Goal: Book appointment/travel/reservation

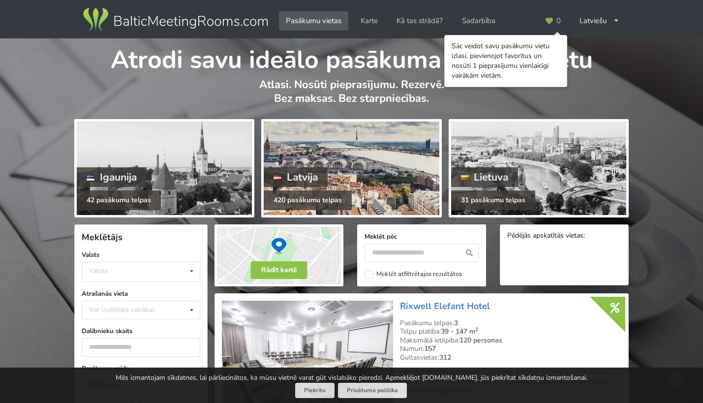
click at [299, 176] on div "Latvija" at bounding box center [296, 177] width 64 height 20
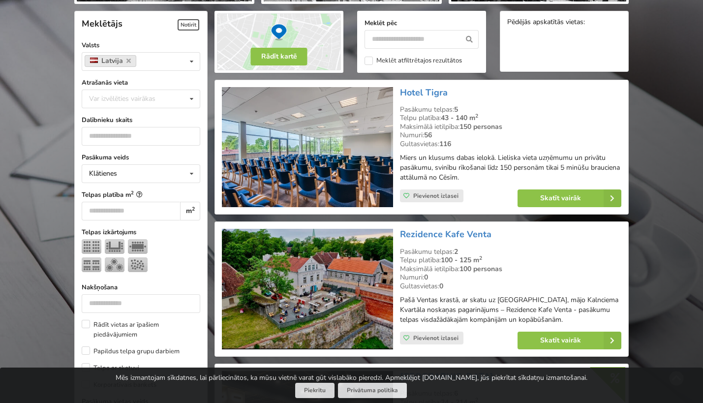
scroll to position [201, 0]
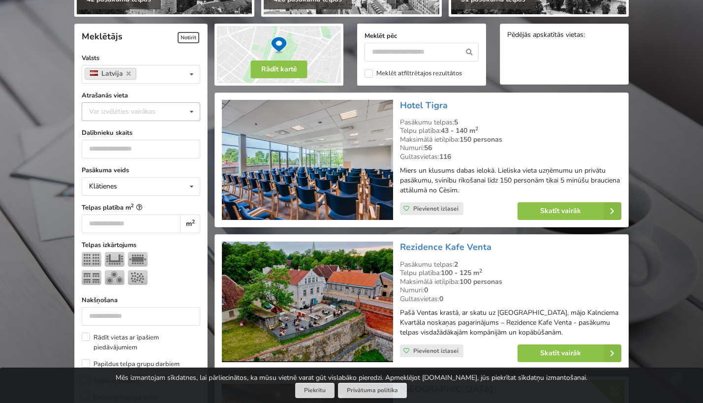
click at [107, 118] on div "Var izvēlēties vairākas Pārdaugava Teika Apšuciems Jūrkalne [GEOGRAPHIC_DATA] […" at bounding box center [141, 111] width 119 height 19
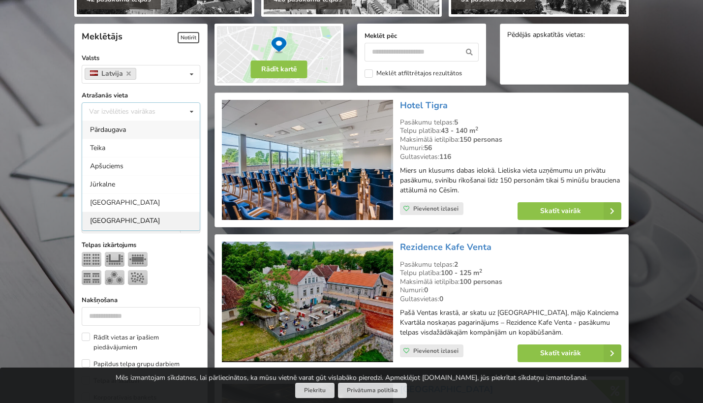
click at [112, 215] on div "[GEOGRAPHIC_DATA]" at bounding box center [141, 220] width 118 height 18
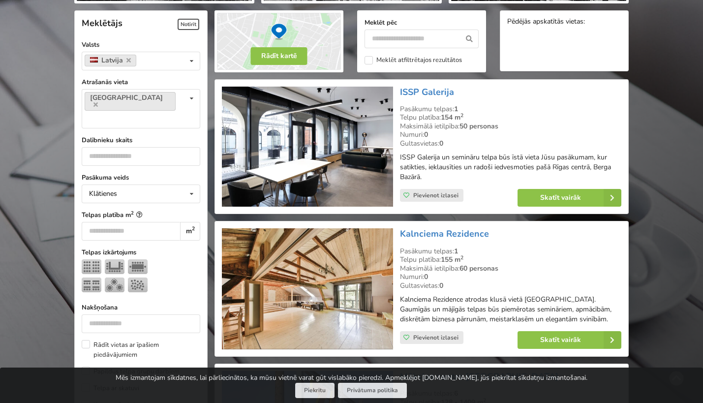
scroll to position [221, 0]
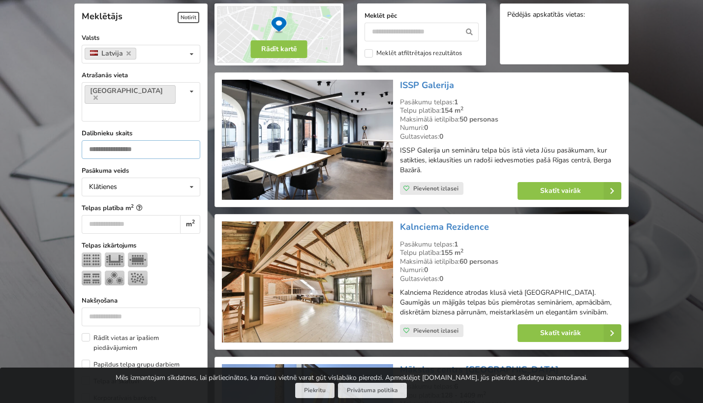
click at [122, 140] on input "number" at bounding box center [141, 149] width 119 height 19
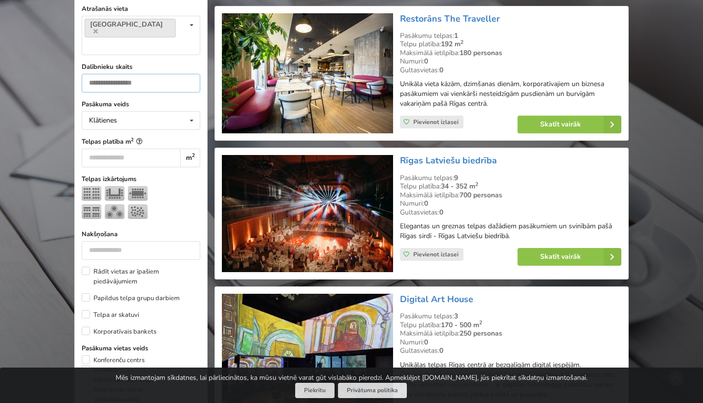
scroll to position [304, 0]
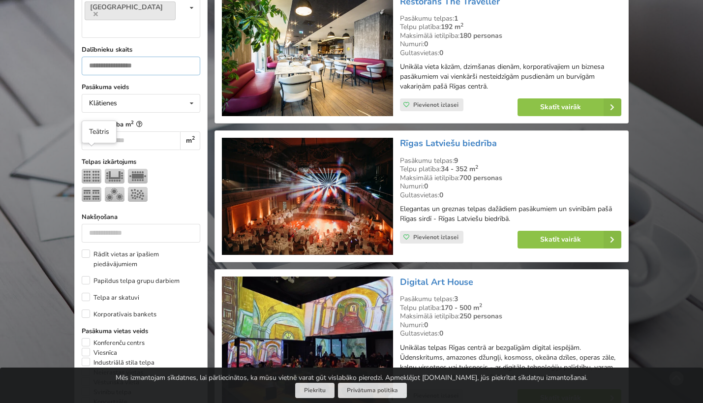
type input "***"
click at [92, 169] on img at bounding box center [92, 176] width 20 height 15
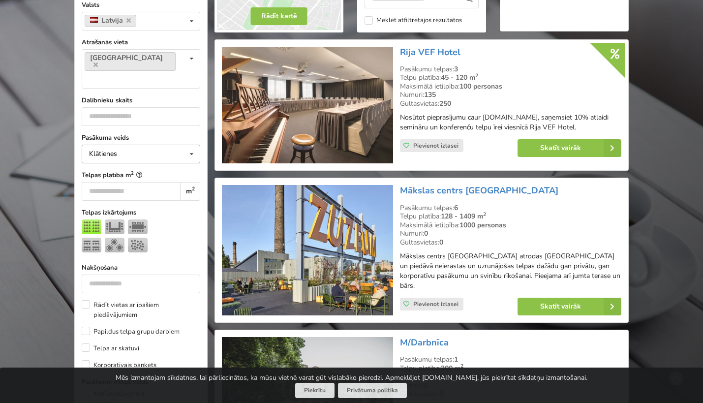
scroll to position [221, 0]
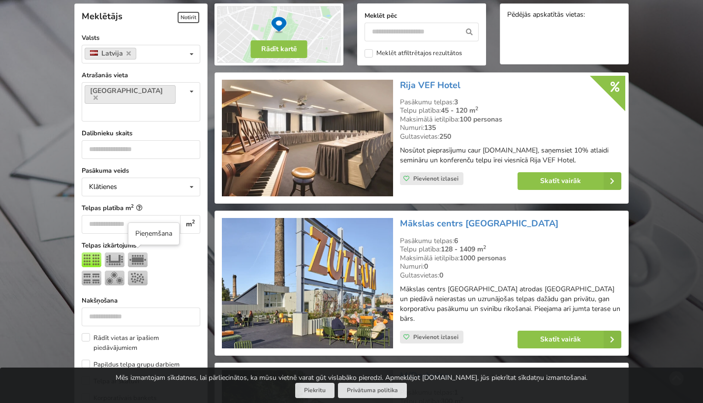
click at [138, 270] on img at bounding box center [138, 277] width 20 height 15
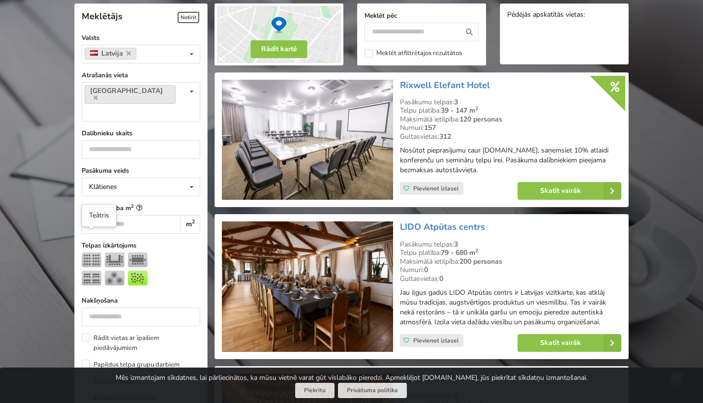
click at [90, 252] on img at bounding box center [92, 259] width 20 height 15
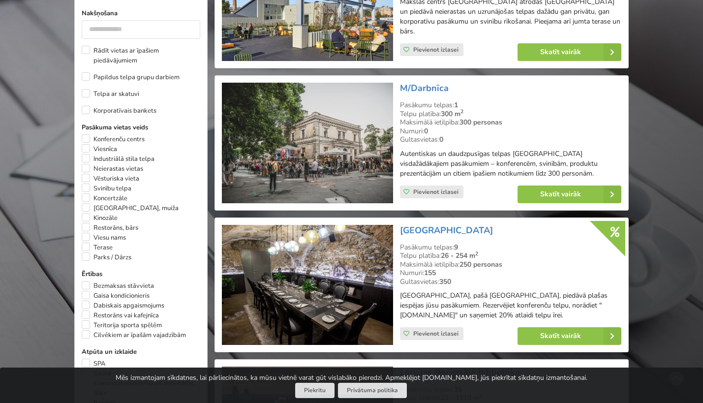
scroll to position [512, 0]
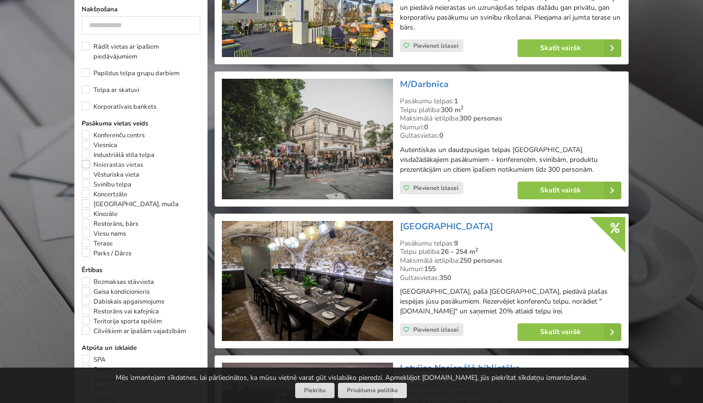
click at [86, 160] on label "Neierastas vietas" at bounding box center [112, 165] width 61 height 10
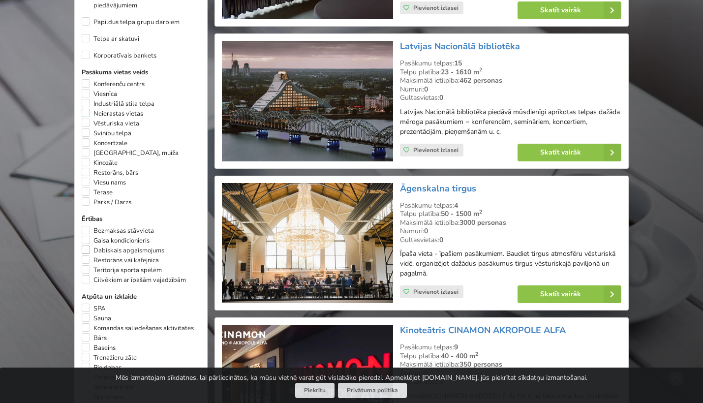
scroll to position [560, 0]
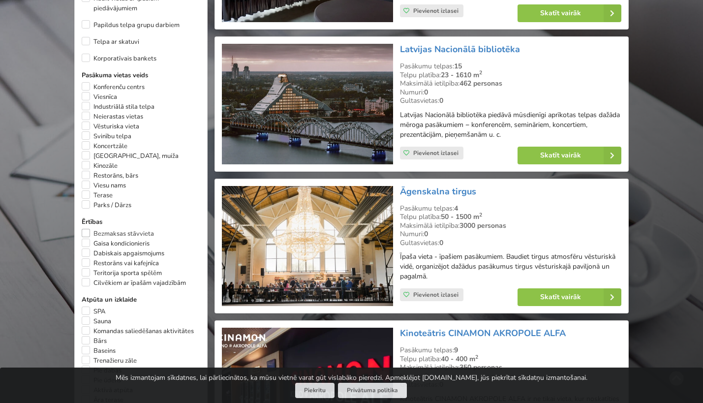
click at [89, 229] on label "Bezmaksas stāvvieta" at bounding box center [118, 234] width 72 height 10
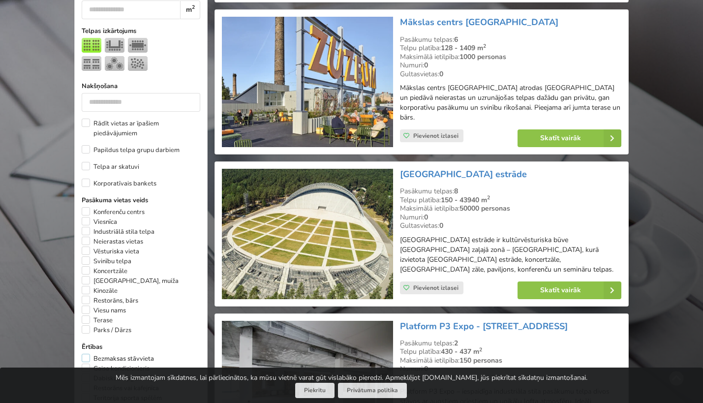
scroll to position [466, 0]
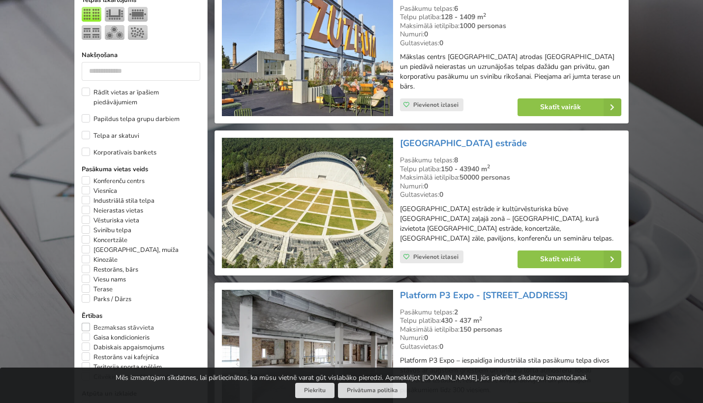
click at [86, 323] on label "Bezmaksas stāvvieta" at bounding box center [118, 328] width 72 height 10
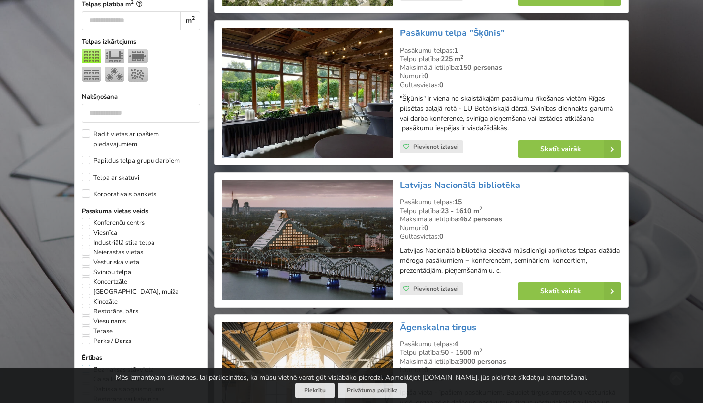
scroll to position [490, 0]
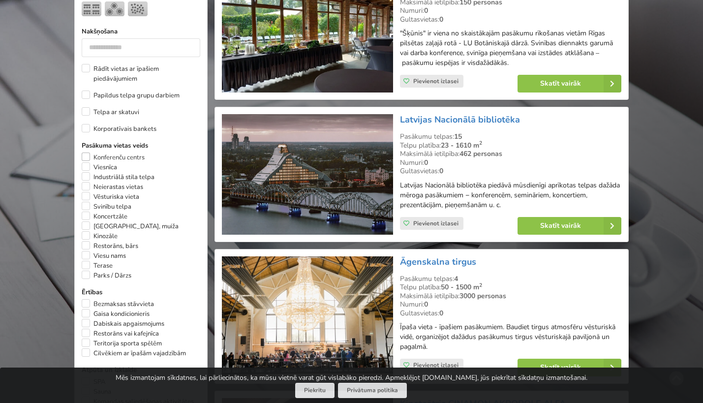
click at [89, 152] on label "Konferenču centrs" at bounding box center [113, 157] width 63 height 10
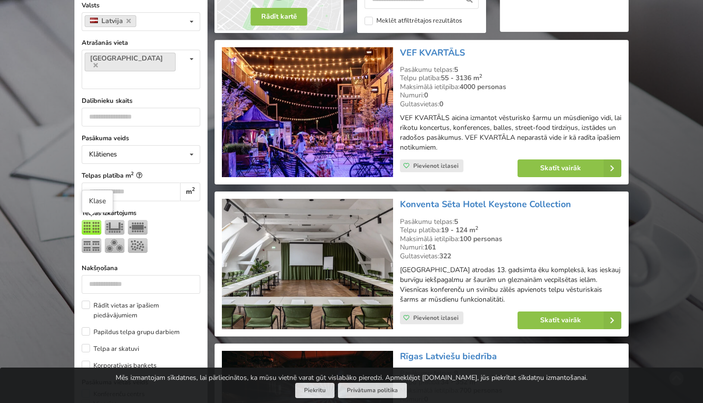
scroll to position [331, 0]
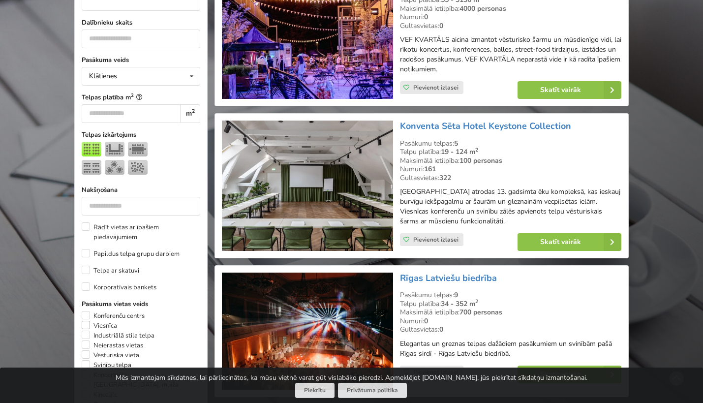
click at [88, 321] on label "Viesnīca" at bounding box center [99, 326] width 35 height 10
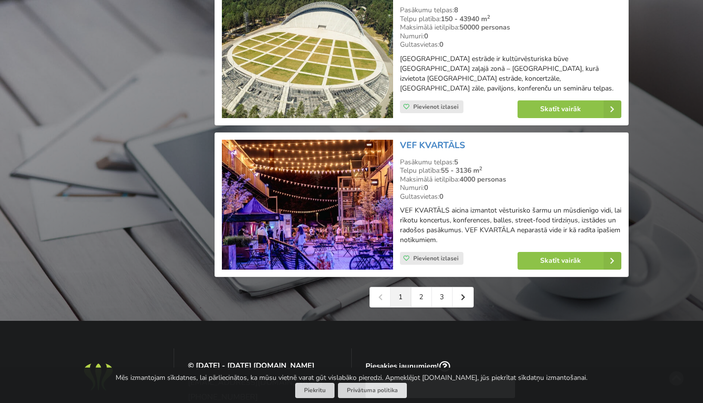
scroll to position [2260, 0]
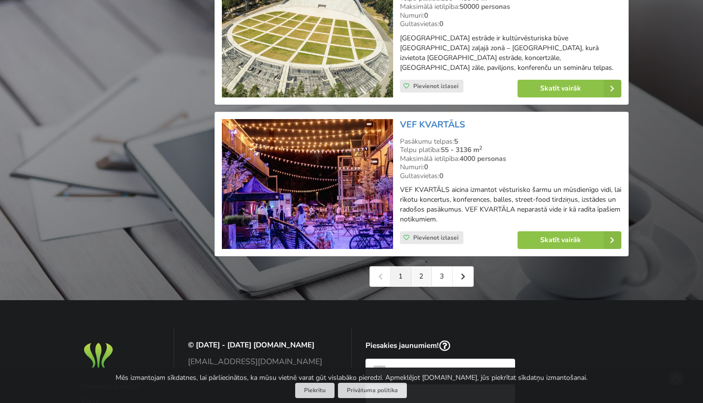
click at [418, 267] on link "2" at bounding box center [421, 277] width 21 height 20
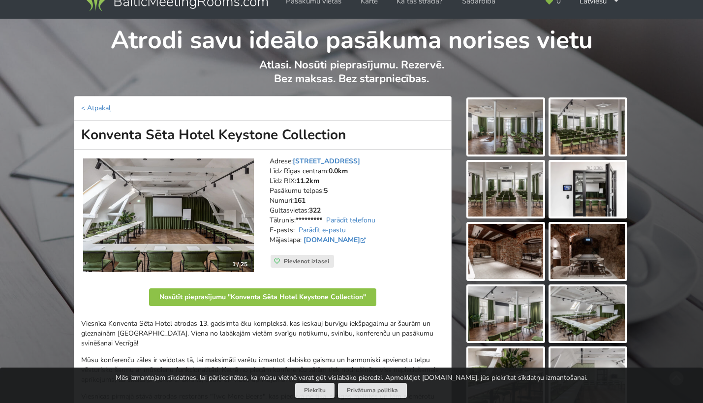
scroll to position [21, 0]
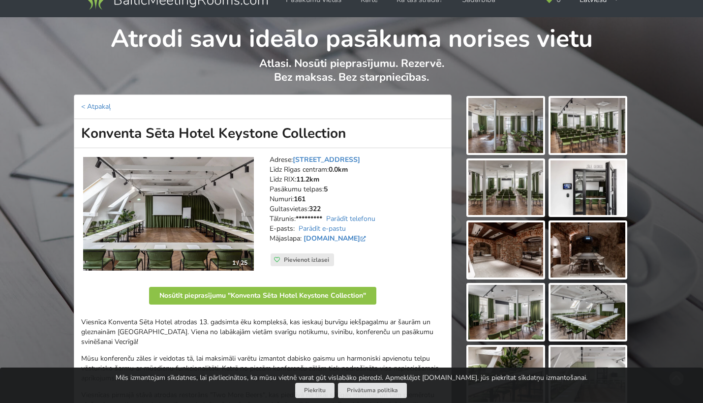
click at [512, 131] on img at bounding box center [505, 125] width 75 height 55
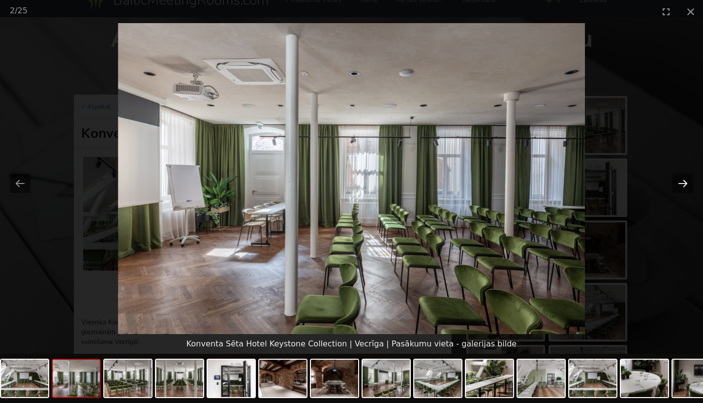
click at [682, 183] on button "Next slide" at bounding box center [682, 183] width 21 height 19
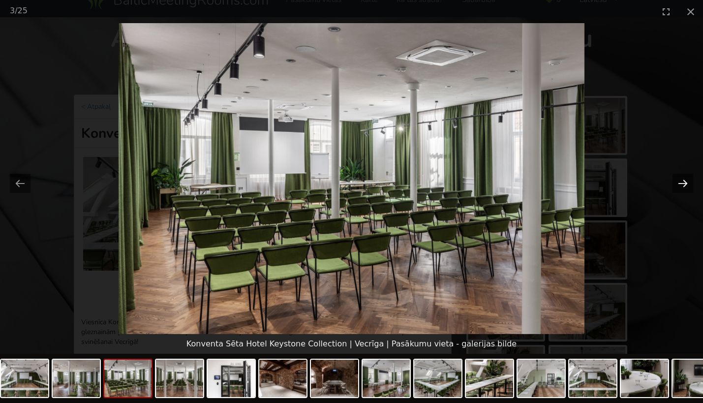
click at [682, 183] on button "Next slide" at bounding box center [682, 183] width 21 height 19
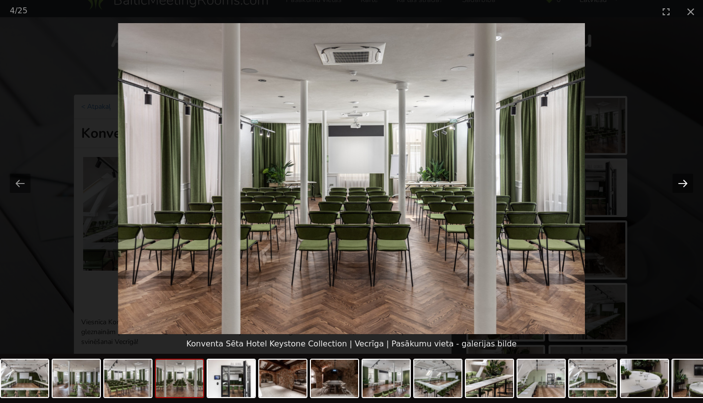
click at [682, 183] on button "Next slide" at bounding box center [682, 183] width 21 height 19
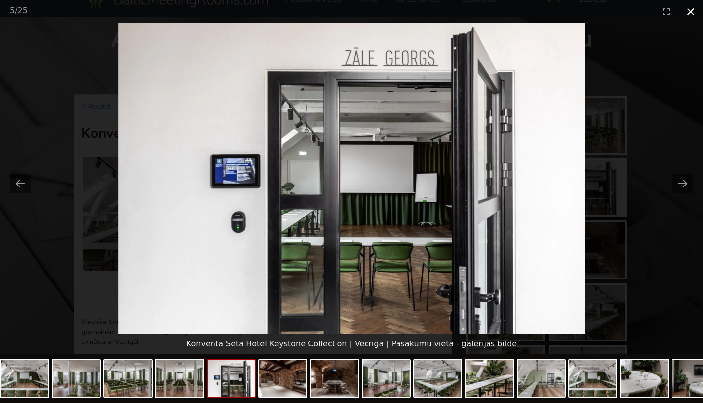
click at [692, 16] on button "Close gallery" at bounding box center [690, 11] width 25 height 23
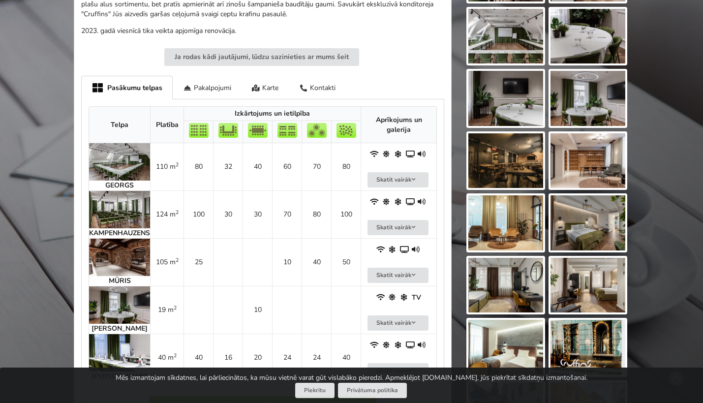
scroll to position [493, 0]
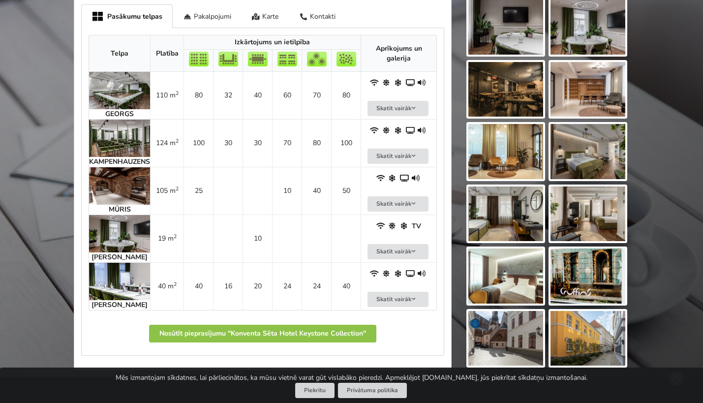
click at [131, 148] on img at bounding box center [119, 137] width 61 height 37
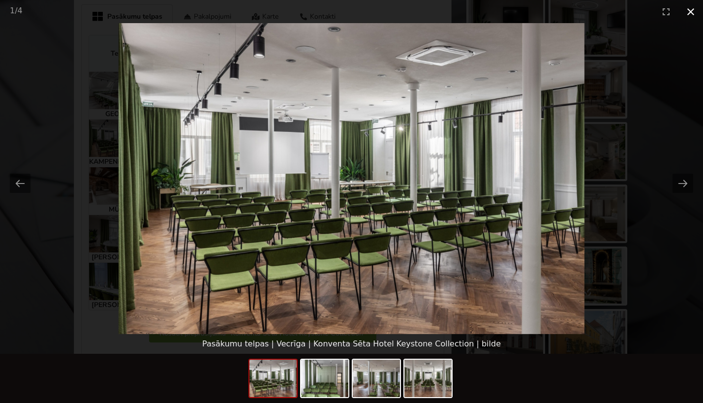
click at [693, 14] on button "Close gallery" at bounding box center [690, 11] width 25 height 23
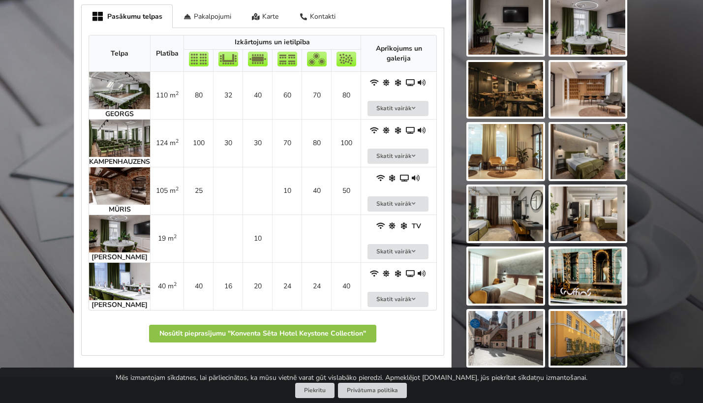
click at [145, 188] on img at bounding box center [119, 185] width 61 height 37
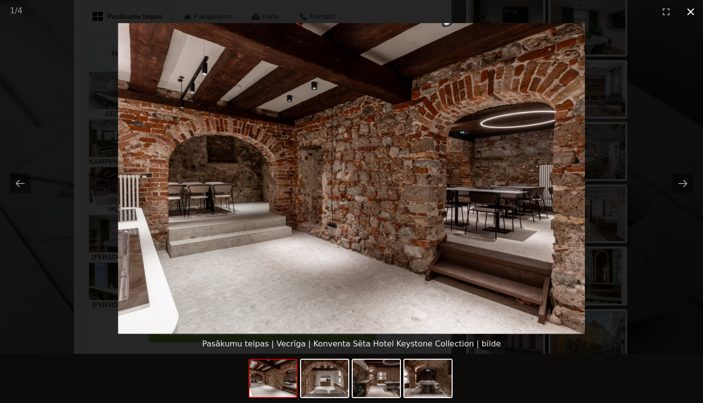
click at [687, 12] on button "Close gallery" at bounding box center [690, 11] width 25 height 23
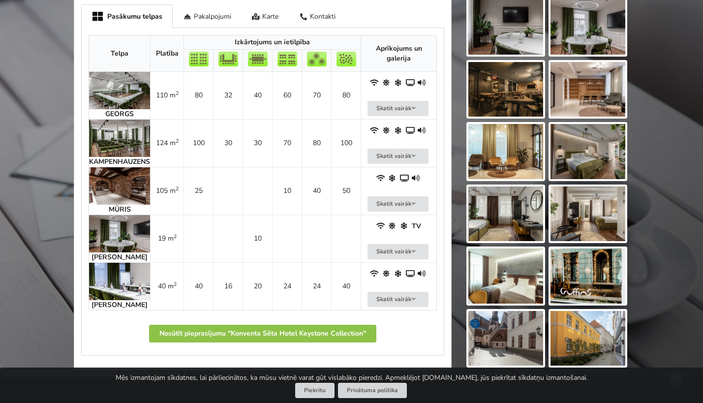
click at [119, 233] on img at bounding box center [119, 233] width 61 height 37
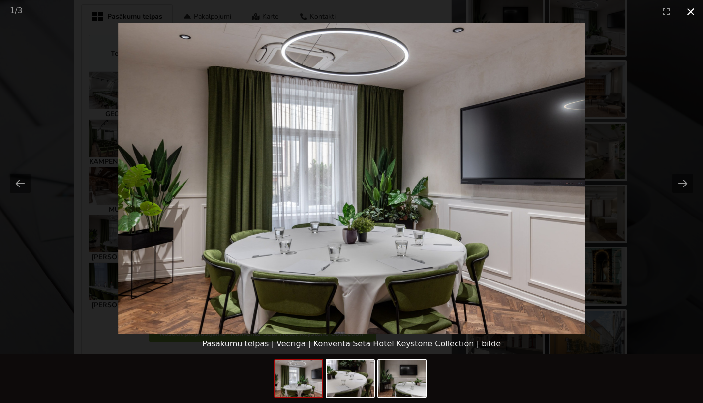
click at [688, 10] on button "Close gallery" at bounding box center [690, 11] width 25 height 23
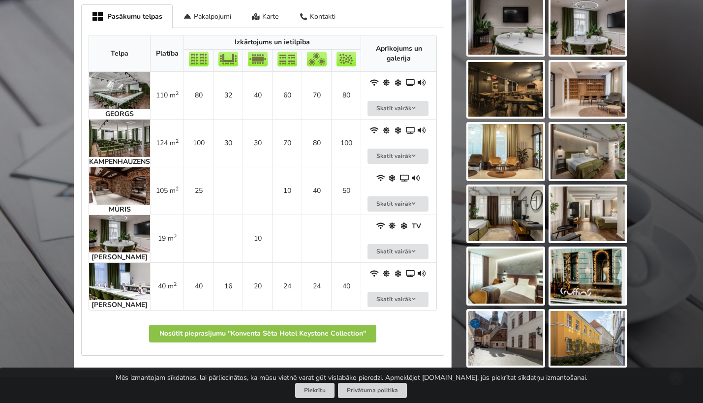
click at [109, 289] on img at bounding box center [119, 281] width 61 height 37
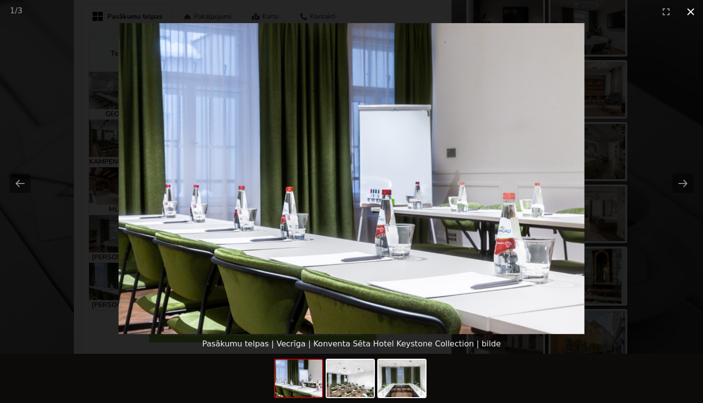
click at [692, 12] on button "Close gallery" at bounding box center [690, 11] width 25 height 23
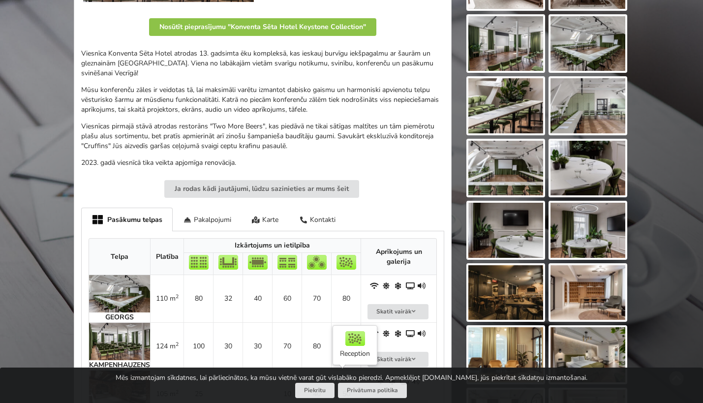
scroll to position [284, 0]
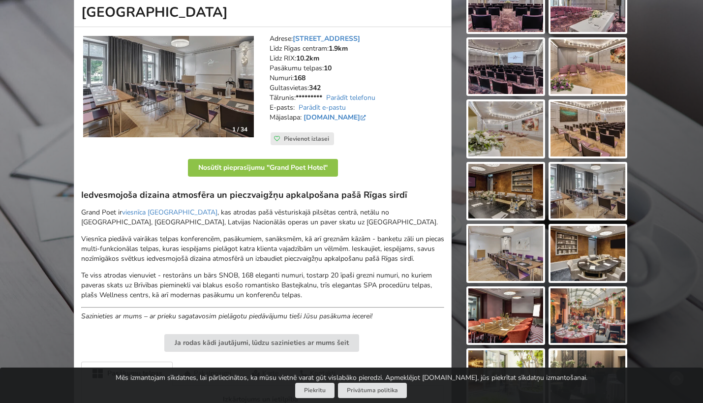
scroll to position [98, 0]
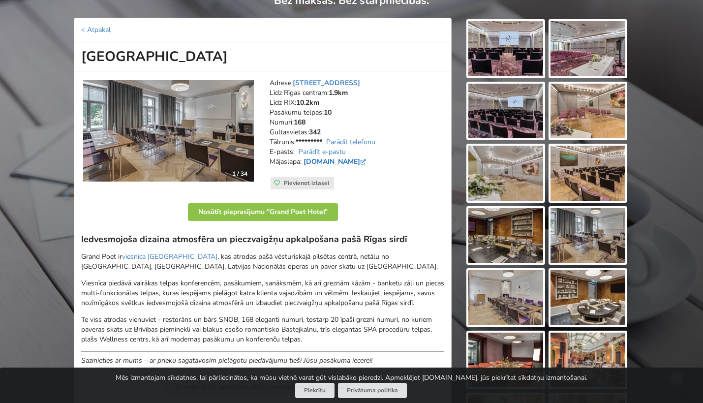
click at [357, 159] on link "grandpoet.semarahhotels.com" at bounding box center [335, 161] width 64 height 9
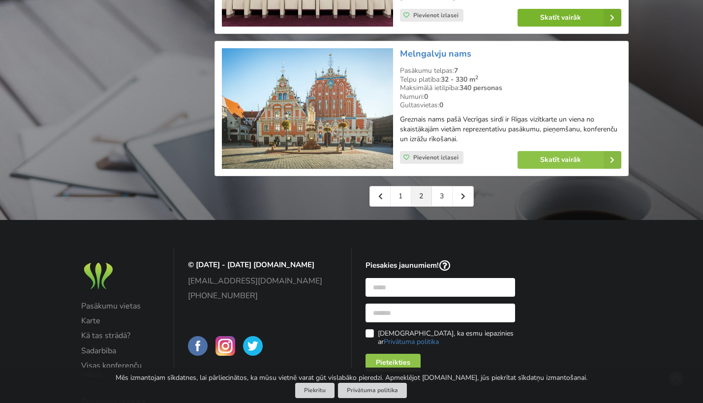
scroll to position [2313, 0]
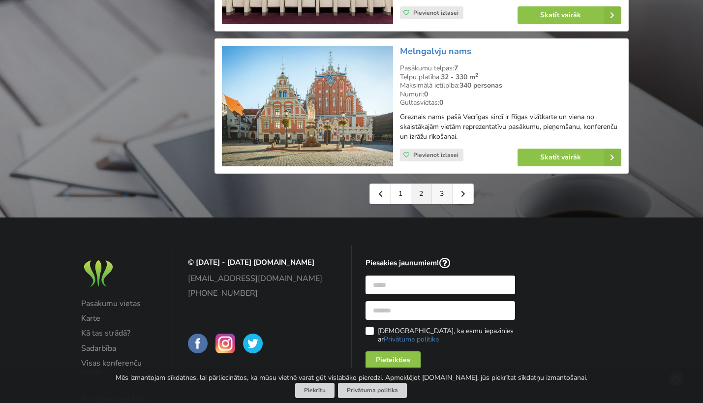
click at [445, 204] on link "3" at bounding box center [442, 194] width 21 height 20
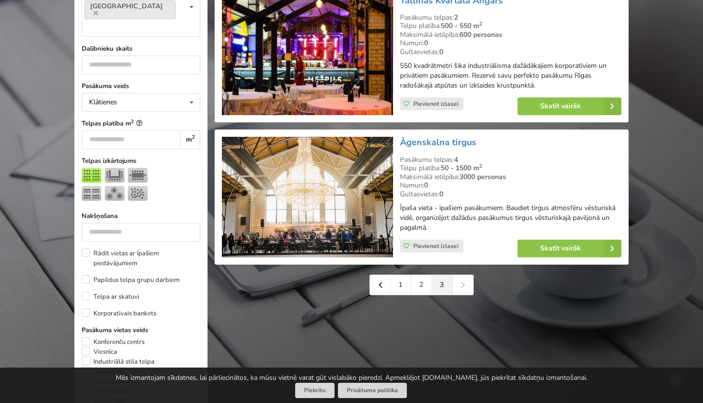
scroll to position [427, 0]
